Goal: Complete application form

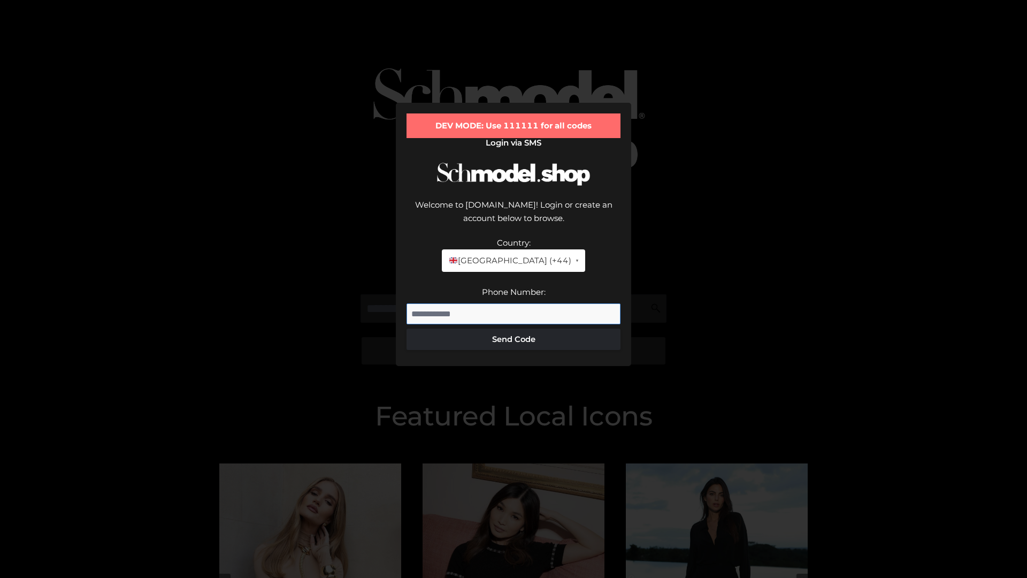
click at [513, 303] on input "Phone Number:" at bounding box center [513, 313] width 214 height 21
type input "**********"
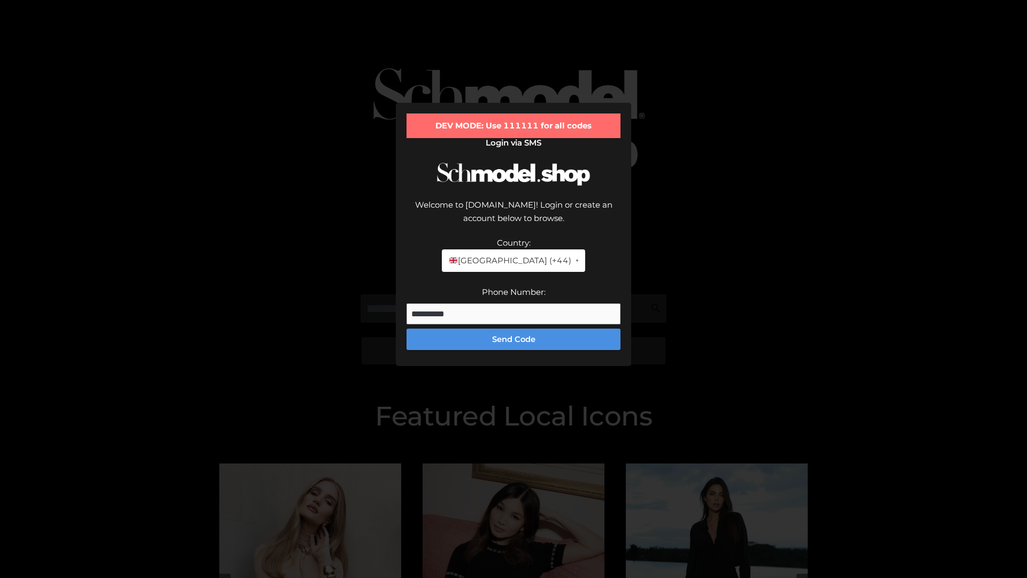
click at [513, 328] on button "Send Code" at bounding box center [513, 338] width 214 height 21
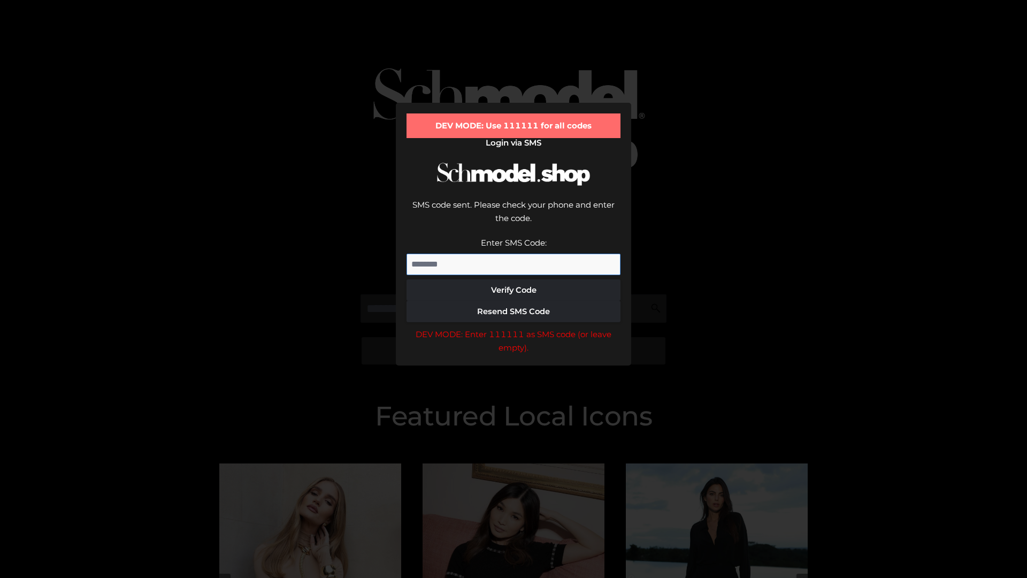
click at [513, 253] on input "Enter SMS Code:" at bounding box center [513, 263] width 214 height 21
type input "******"
click at [513, 279] on button "Verify Code" at bounding box center [513, 289] width 214 height 21
click at [513, 327] on div "DEV MODE: Enter 111111 as SMS code (or leave empty)." at bounding box center [513, 340] width 214 height 27
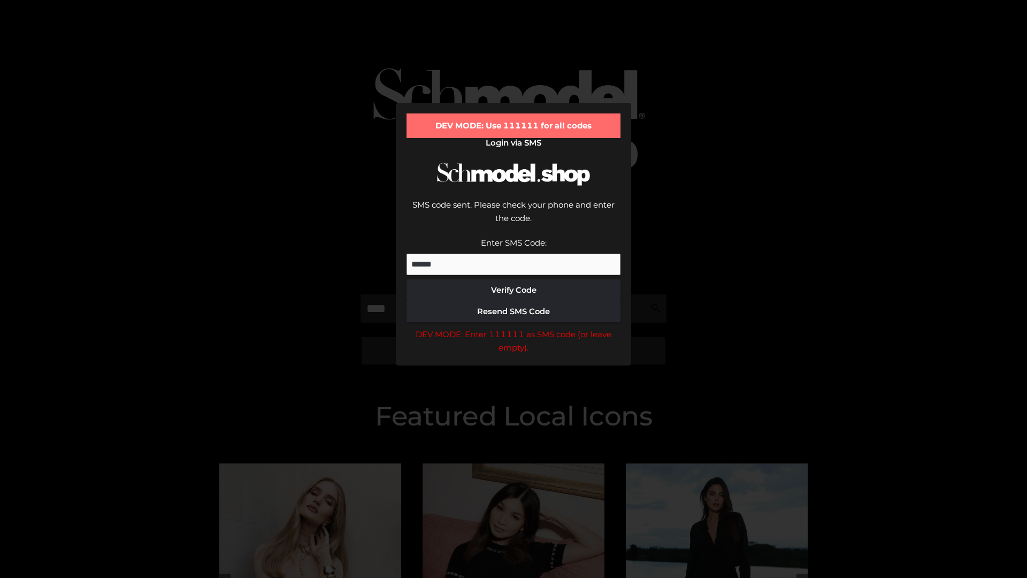
click at [513, 327] on div "DEV MODE: Enter 111111 as SMS code (or leave empty)." at bounding box center [513, 340] width 214 height 27
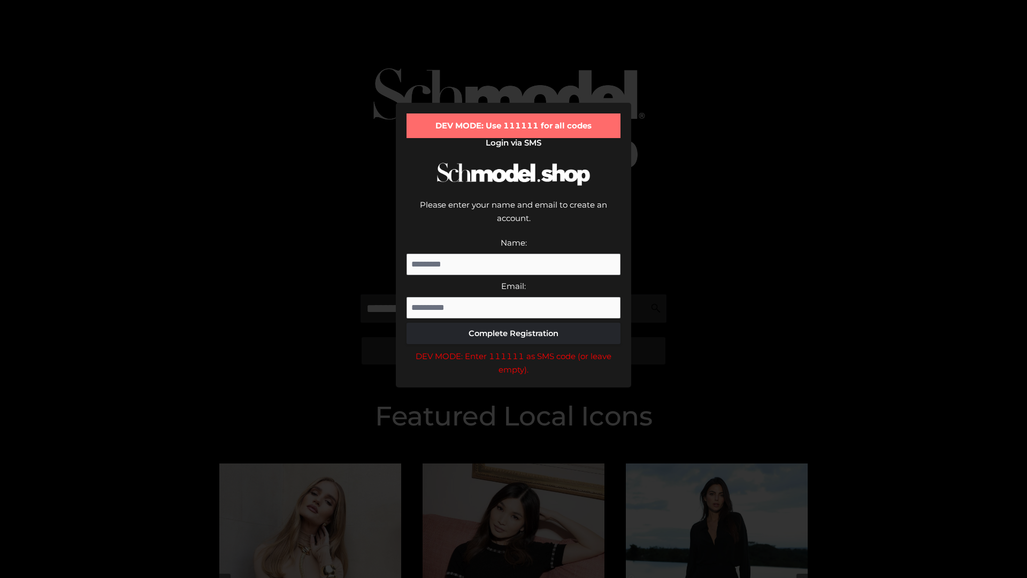
click at [513, 349] on div "DEV MODE: Enter 111111 as SMS code (or leave empty)." at bounding box center [513, 362] width 214 height 27
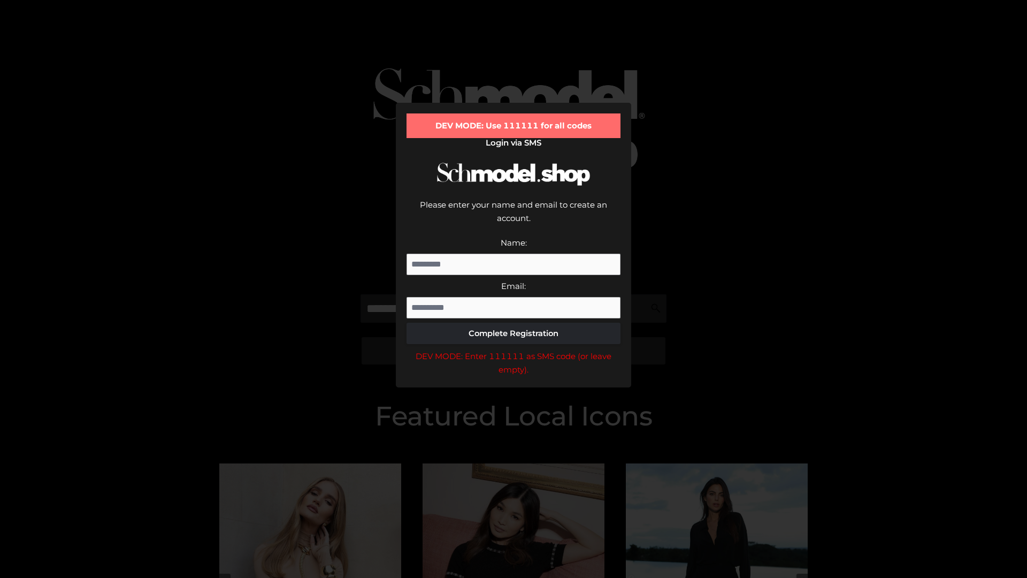
click at [513, 349] on div "DEV MODE: Enter 111111 as SMS code (or leave empty)." at bounding box center [513, 362] width 214 height 27
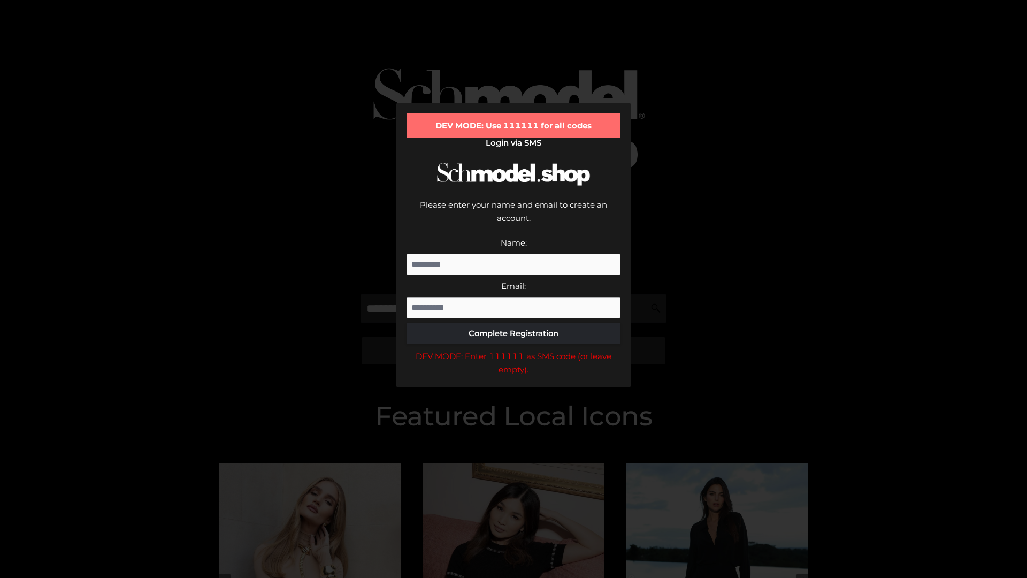
click at [513, 349] on div "DEV MODE: Enter 111111 as SMS code (or leave empty)." at bounding box center [513, 362] width 214 height 27
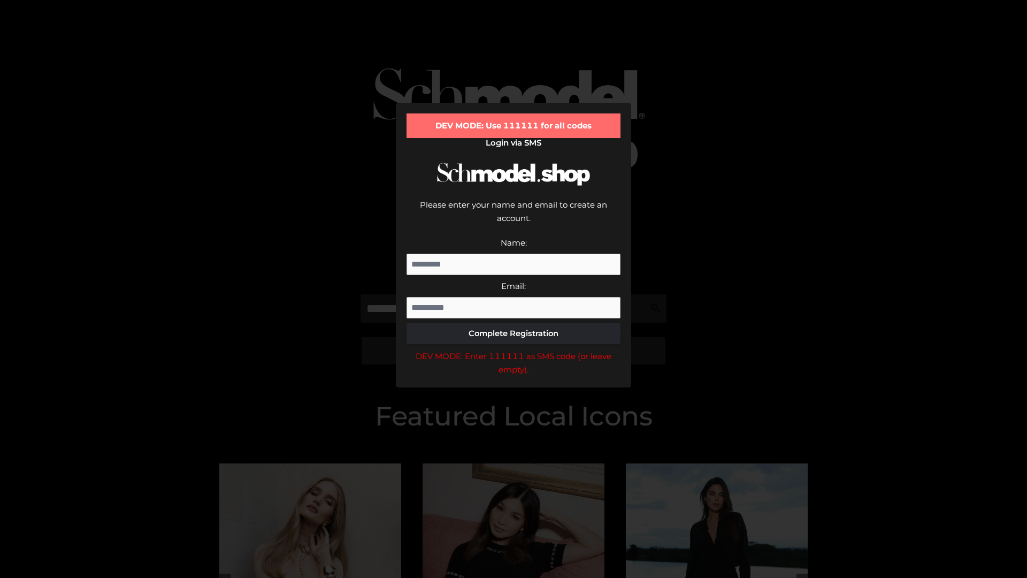
click at [513, 349] on div "DEV MODE: Enter 111111 as SMS code (or leave empty)." at bounding box center [513, 362] width 214 height 27
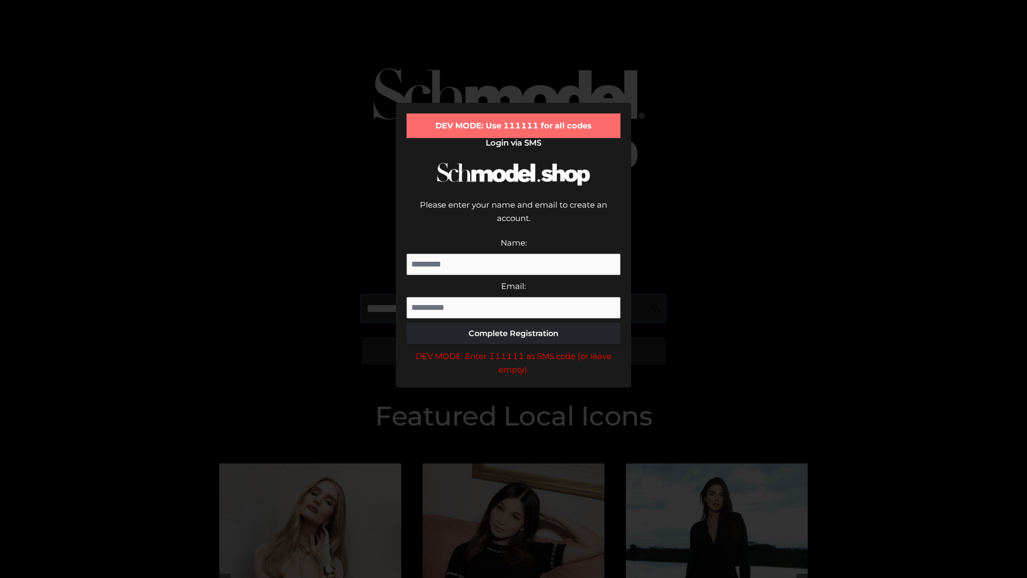
scroll to position [0, 27]
click at [513, 349] on div "DEV MODE: Enter 111111 as SMS code (or leave empty)." at bounding box center [513, 362] width 214 height 27
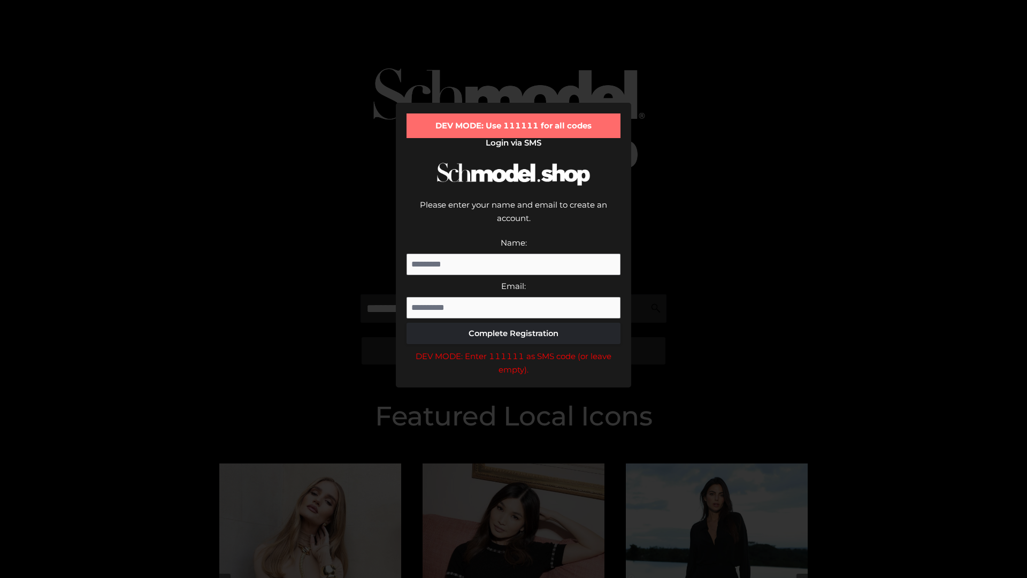
click at [513, 349] on div "DEV MODE: Enter 111111 as SMS code (or leave empty)." at bounding box center [513, 362] width 214 height 27
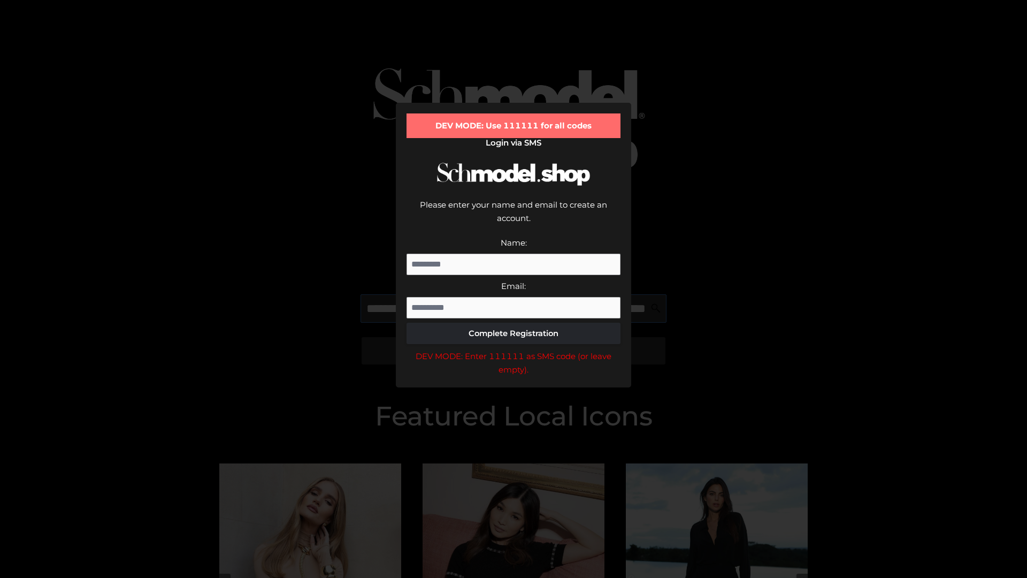
scroll to position [0, 94]
click at [513, 349] on div "DEV MODE: Enter 111111 as SMS code (or leave empty)." at bounding box center [513, 362] width 214 height 27
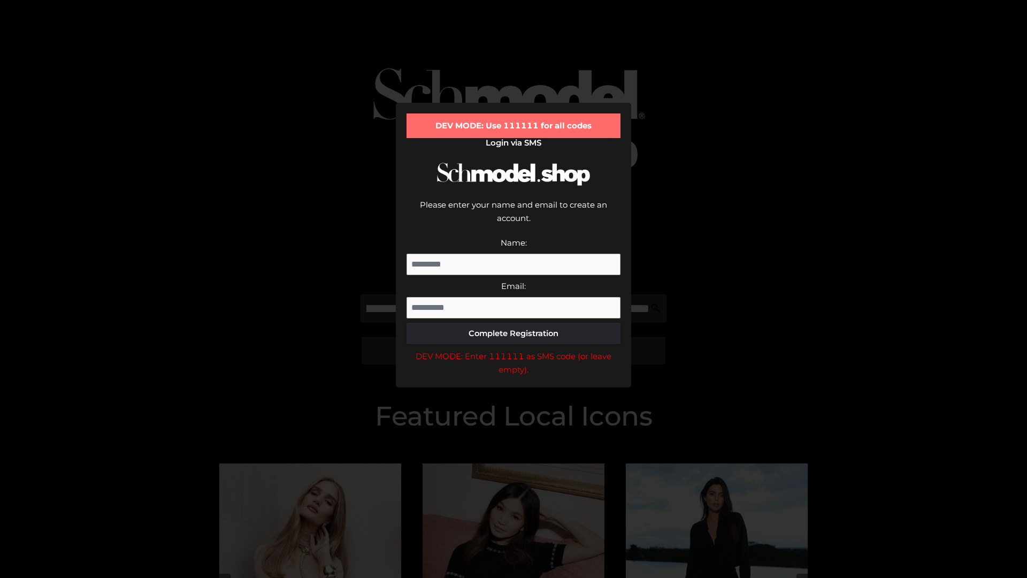
click at [513, 349] on div "DEV MODE: Enter 111111 as SMS code (or leave empty)." at bounding box center [513, 362] width 214 height 27
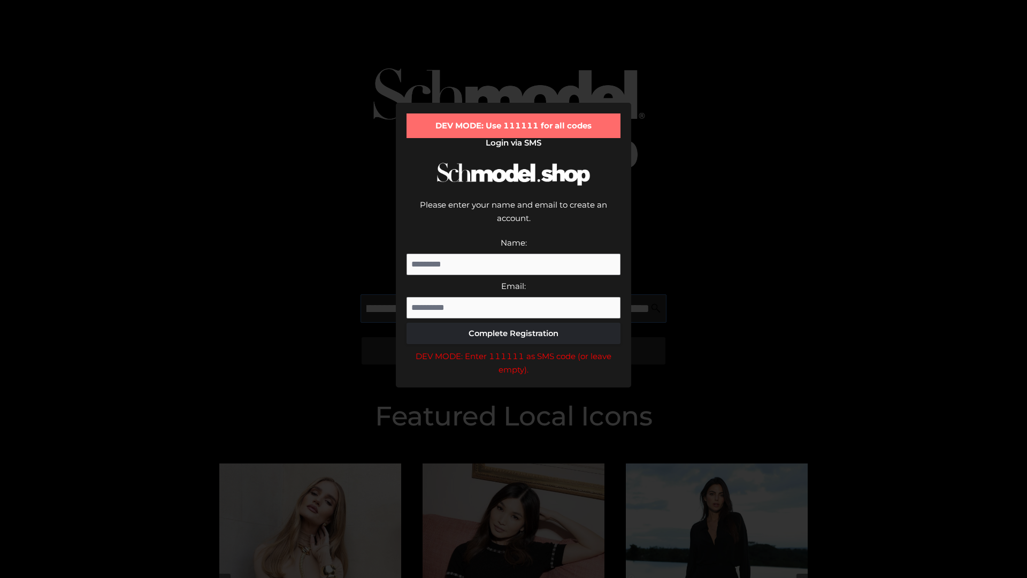
scroll to position [0, 155]
click at [513, 349] on div "DEV MODE: Enter 111111 as SMS code (or leave empty)." at bounding box center [513, 362] width 214 height 27
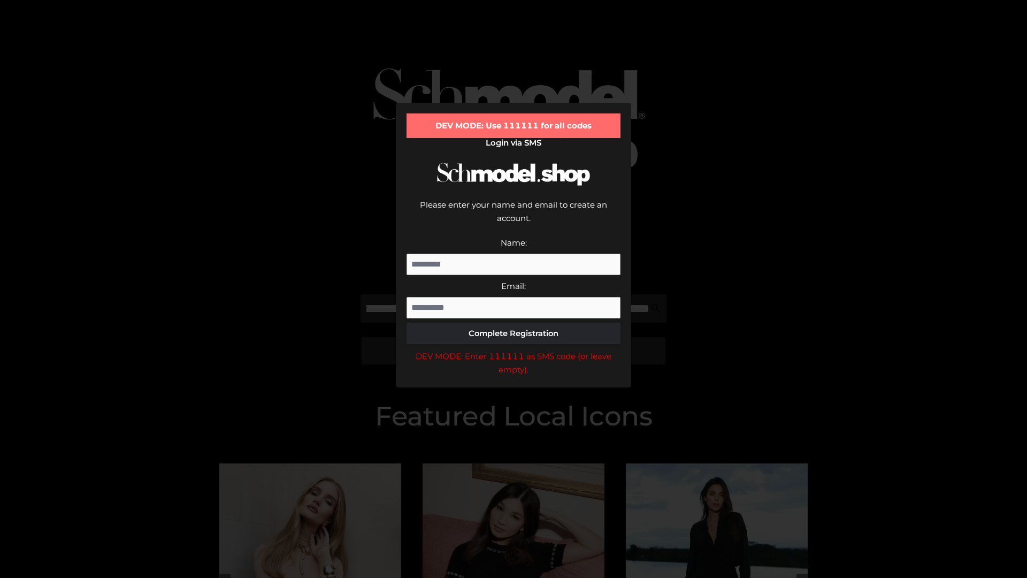
click at [513, 349] on div "DEV MODE: Enter 111111 as SMS code (or leave empty)." at bounding box center [513, 362] width 214 height 27
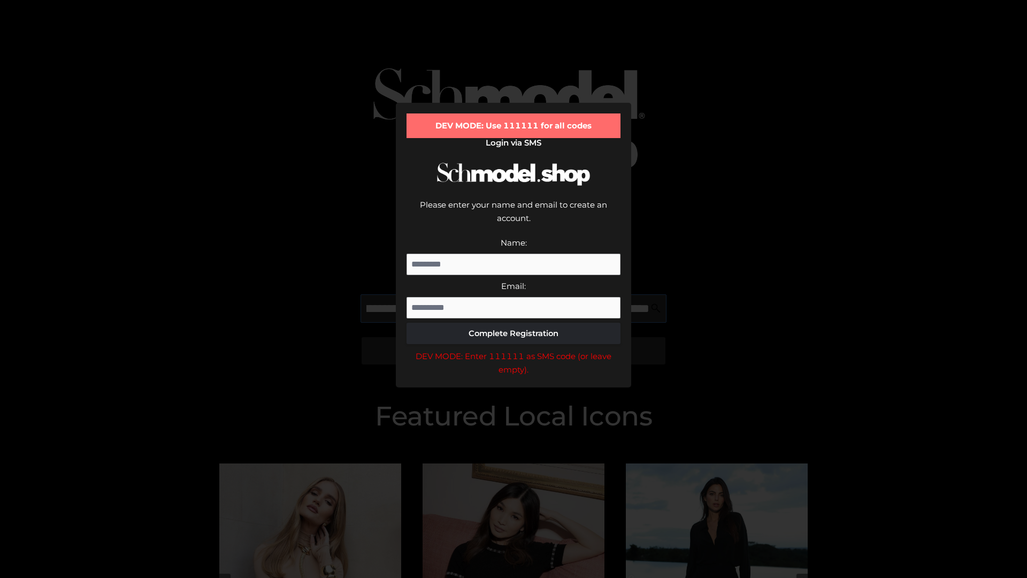
scroll to position [0, 220]
click at [513, 349] on div "DEV MODE: Enter 111111 as SMS code (or leave empty)." at bounding box center [513, 362] width 214 height 27
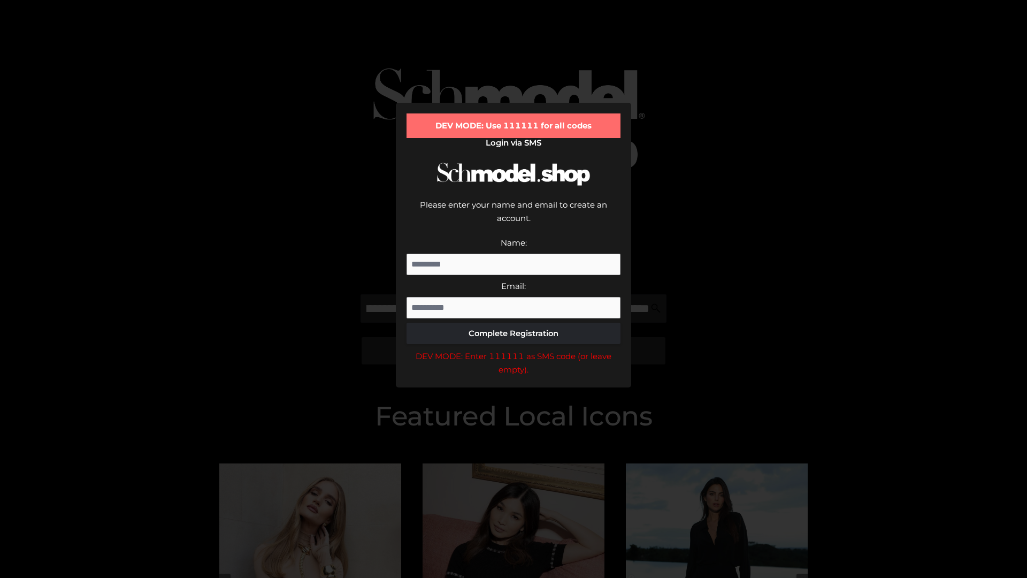
click at [513, 349] on div "DEV MODE: Enter 111111 as SMS code (or leave empty)." at bounding box center [513, 362] width 214 height 27
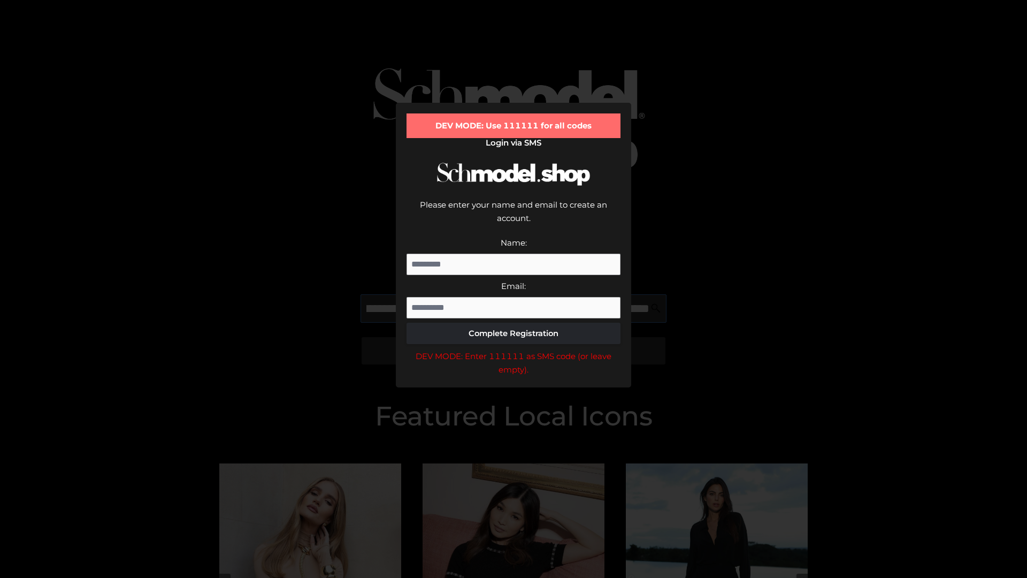
scroll to position [0, 287]
click at [513, 349] on div "DEV MODE: Enter 111111 as SMS code (or leave empty)." at bounding box center [513, 362] width 214 height 27
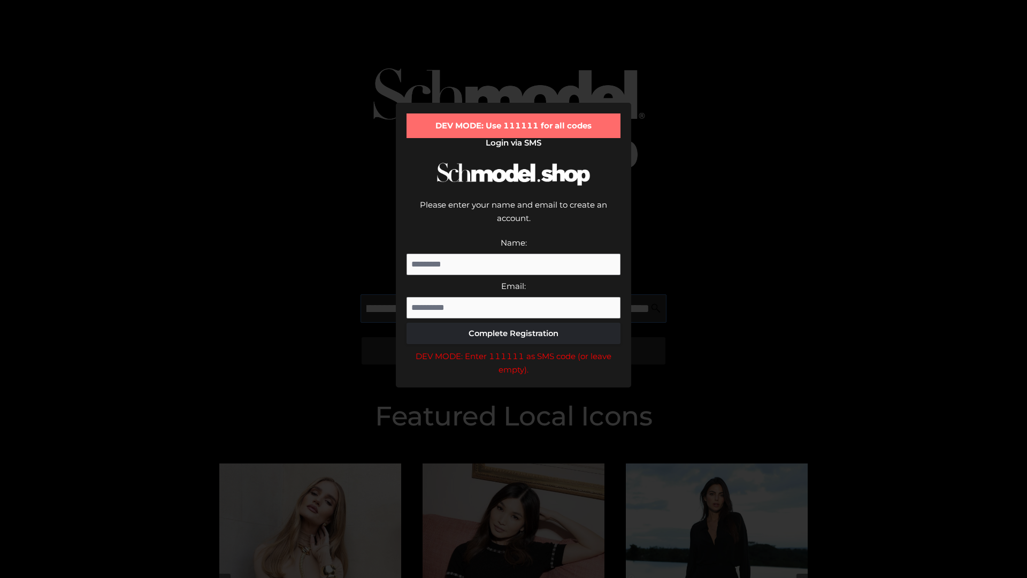
type input "**********"
